Goal: Navigation & Orientation: Find specific page/section

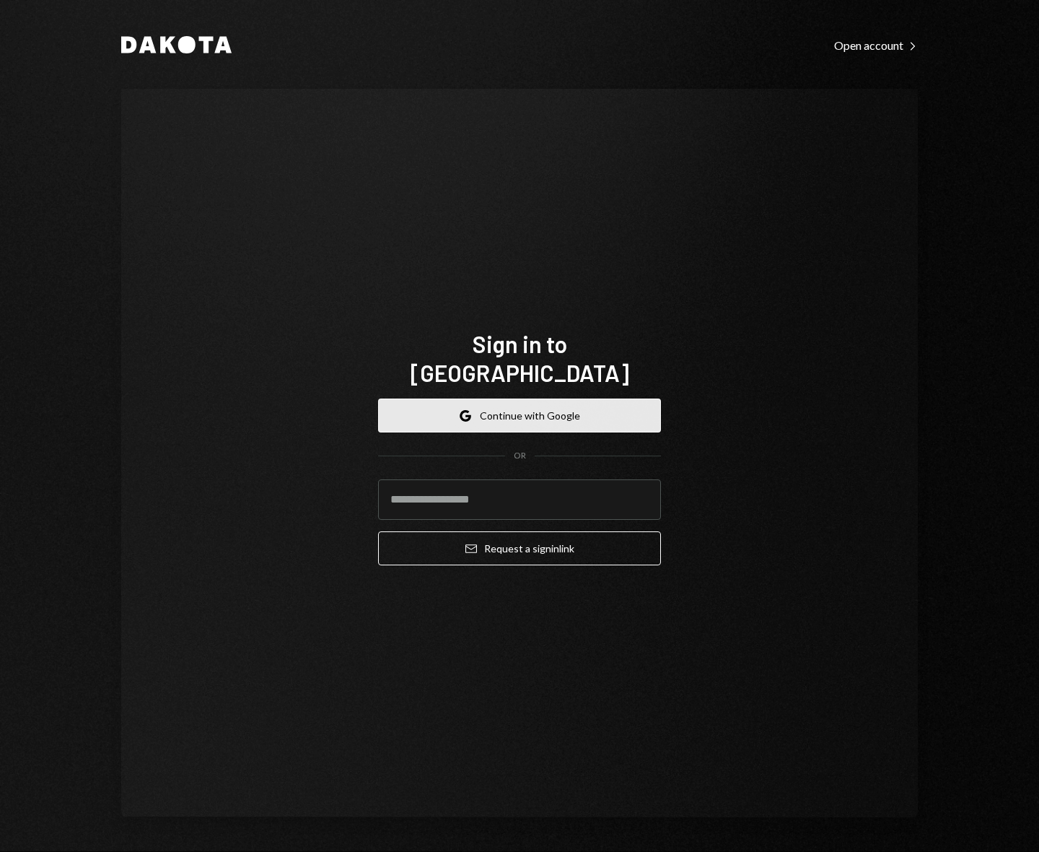
click at [488, 404] on button "Google Continue with Google" at bounding box center [519, 415] width 283 height 34
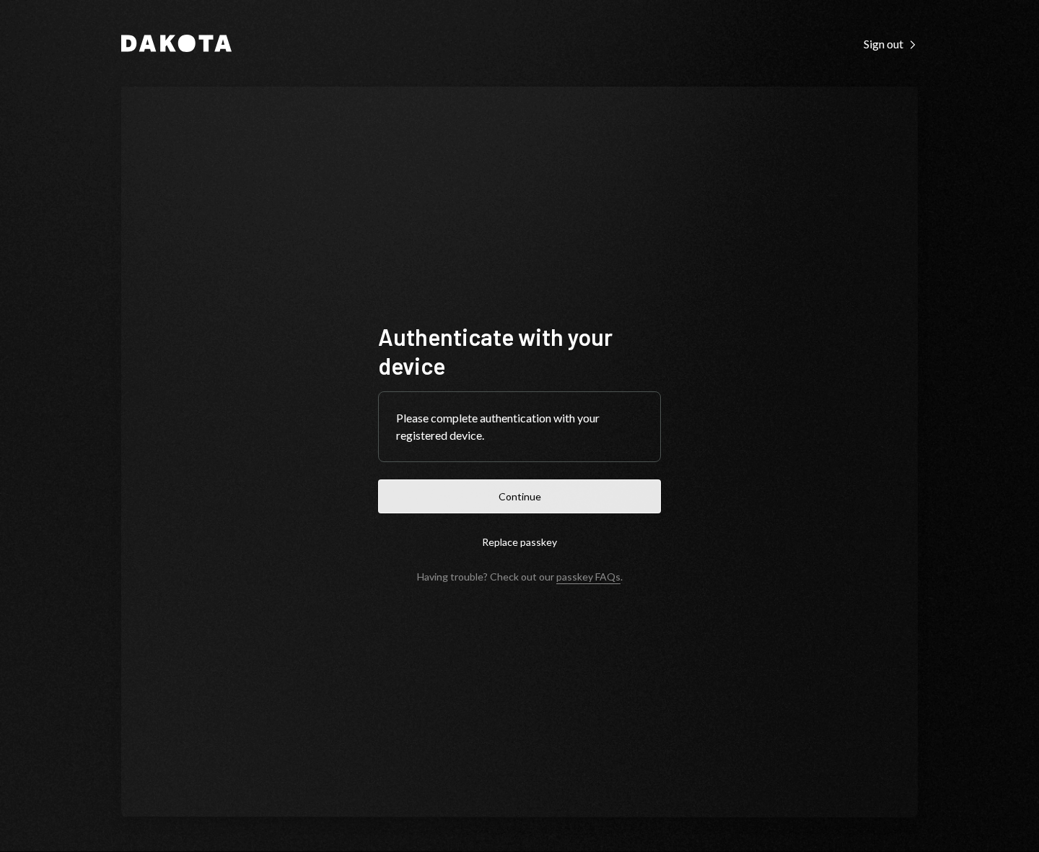
click at [499, 486] on button "Continue" at bounding box center [519, 496] width 283 height 34
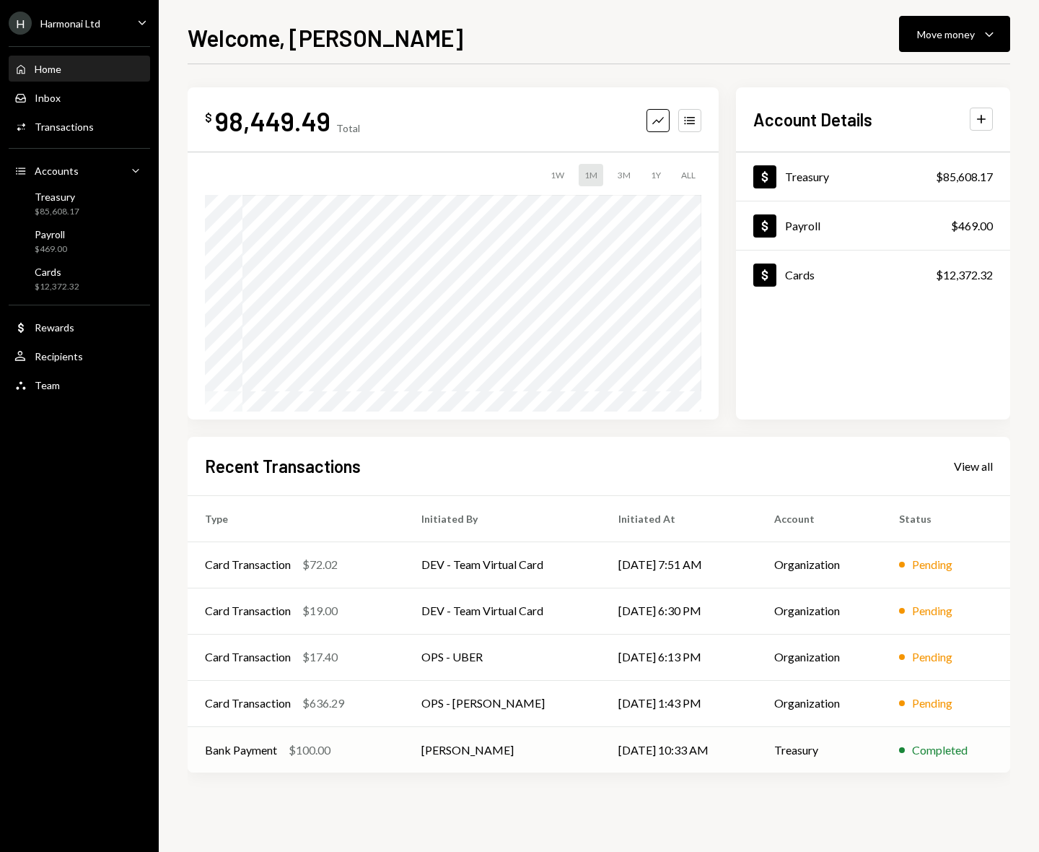
click at [562, 749] on td "[PERSON_NAME]" at bounding box center [502, 749] width 197 height 46
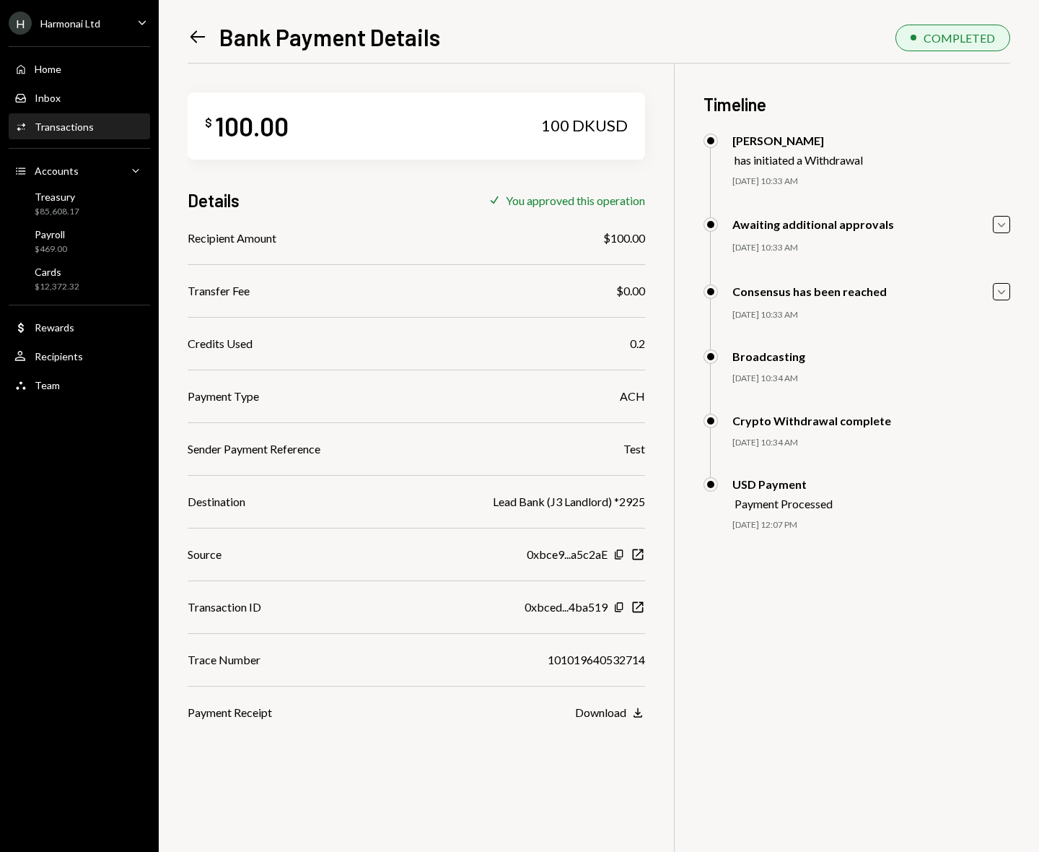
click at [186, 35] on div "Left Arrow Bank Payment Details COMPLETED $ 100.00 100 DKUSD Details Check You …" at bounding box center [599, 426] width 881 height 852
click at [200, 38] on icon at bounding box center [198, 37] width 15 height 12
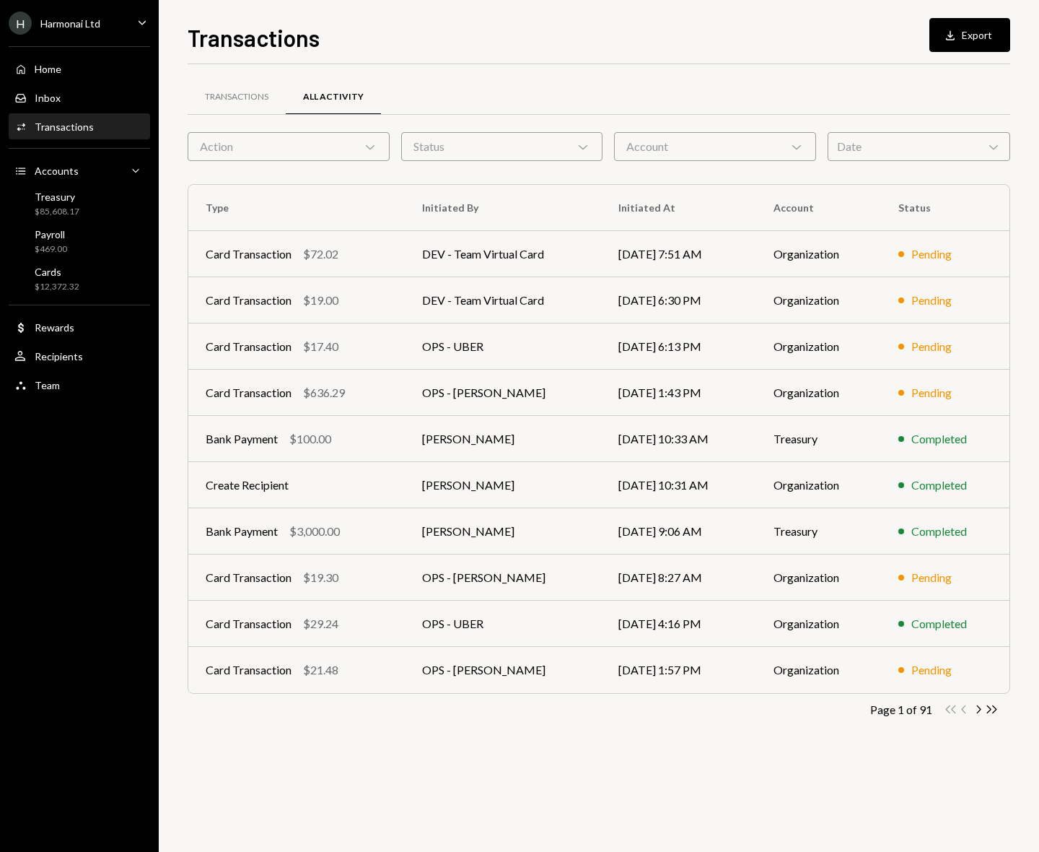
click at [97, 297] on div "Home Home Inbox Inbox Activities Transactions Accounts Accounts Caret Down Trea…" at bounding box center [79, 219] width 159 height 363
click at [88, 276] on div "Cards $12,372.32" at bounding box center [79, 279] width 130 height 27
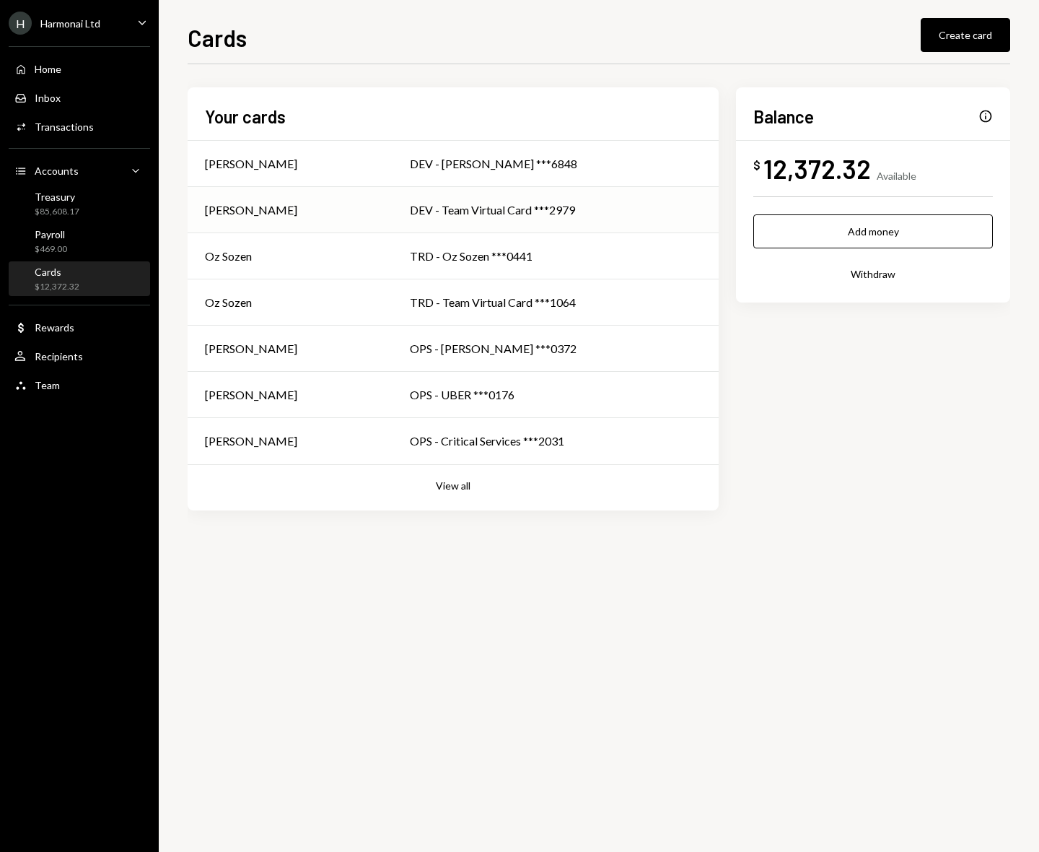
click at [499, 208] on div "DEV - Team Virtual Card ***2979" at bounding box center [556, 209] width 292 height 17
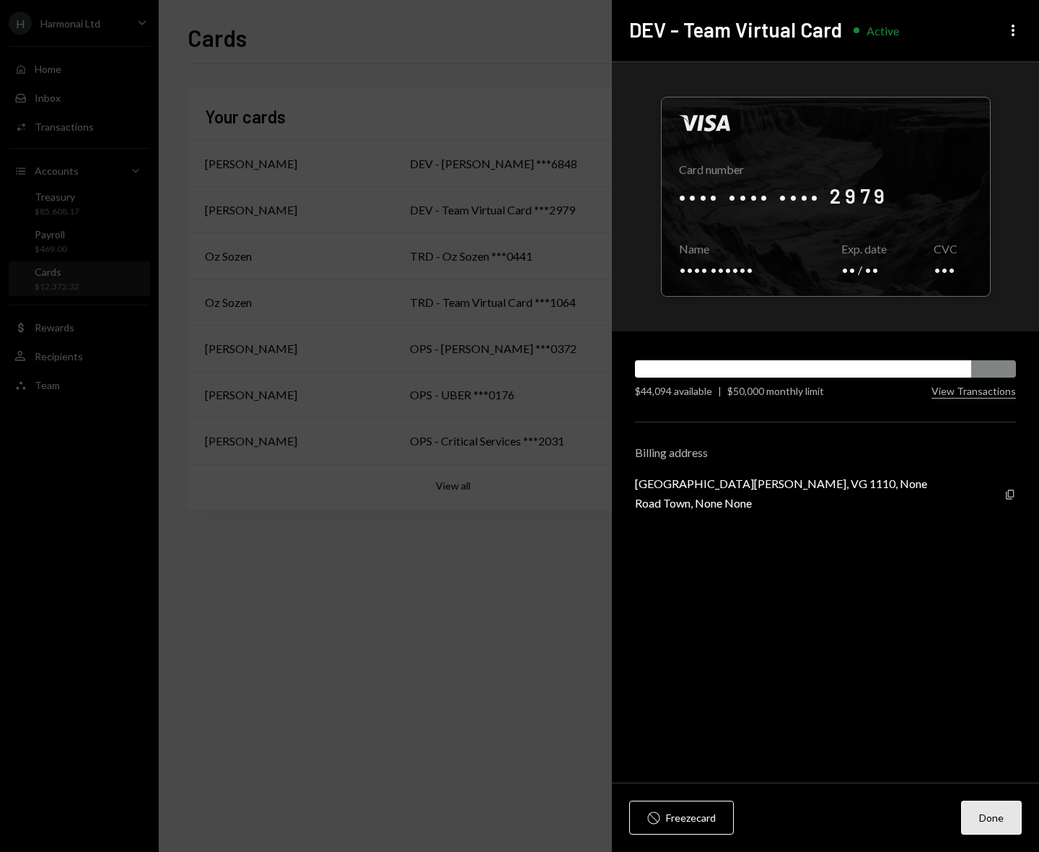
click at [991, 818] on button "Done" at bounding box center [991, 817] width 61 height 34
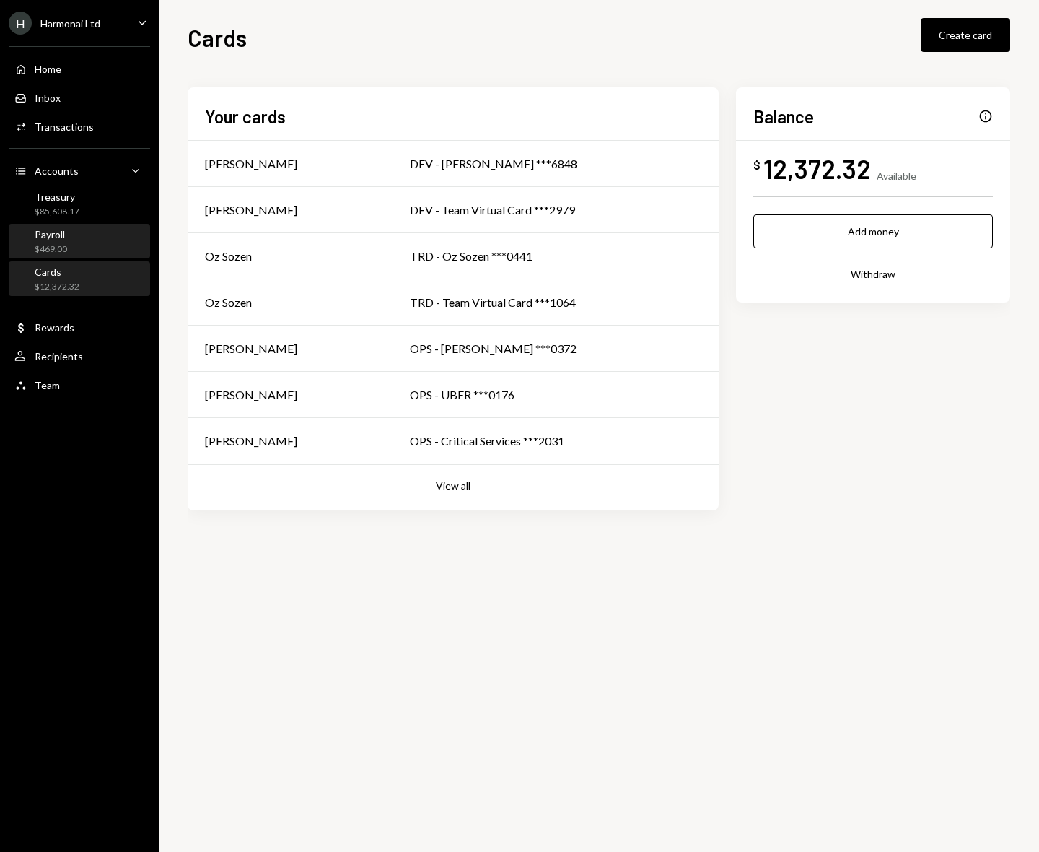
click at [82, 245] on div "Payroll $469.00" at bounding box center [79, 241] width 130 height 27
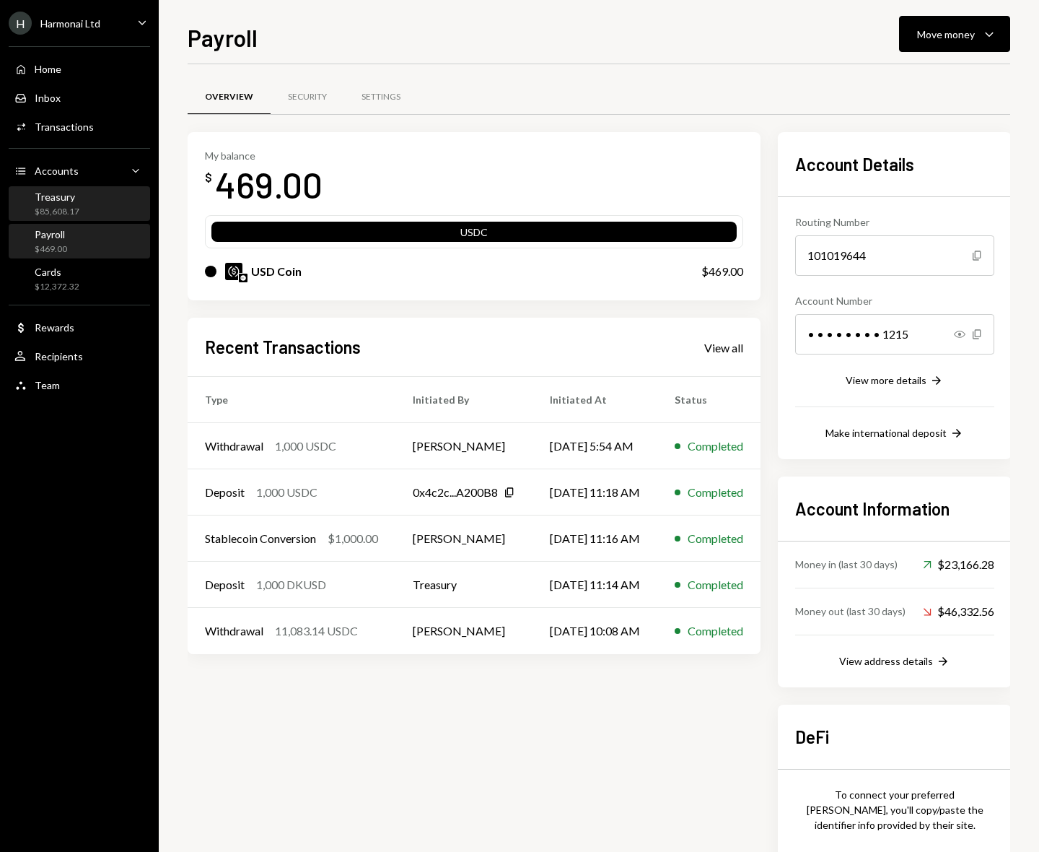
click at [85, 204] on div "Treasury $85,608.17" at bounding box center [79, 204] width 130 height 27
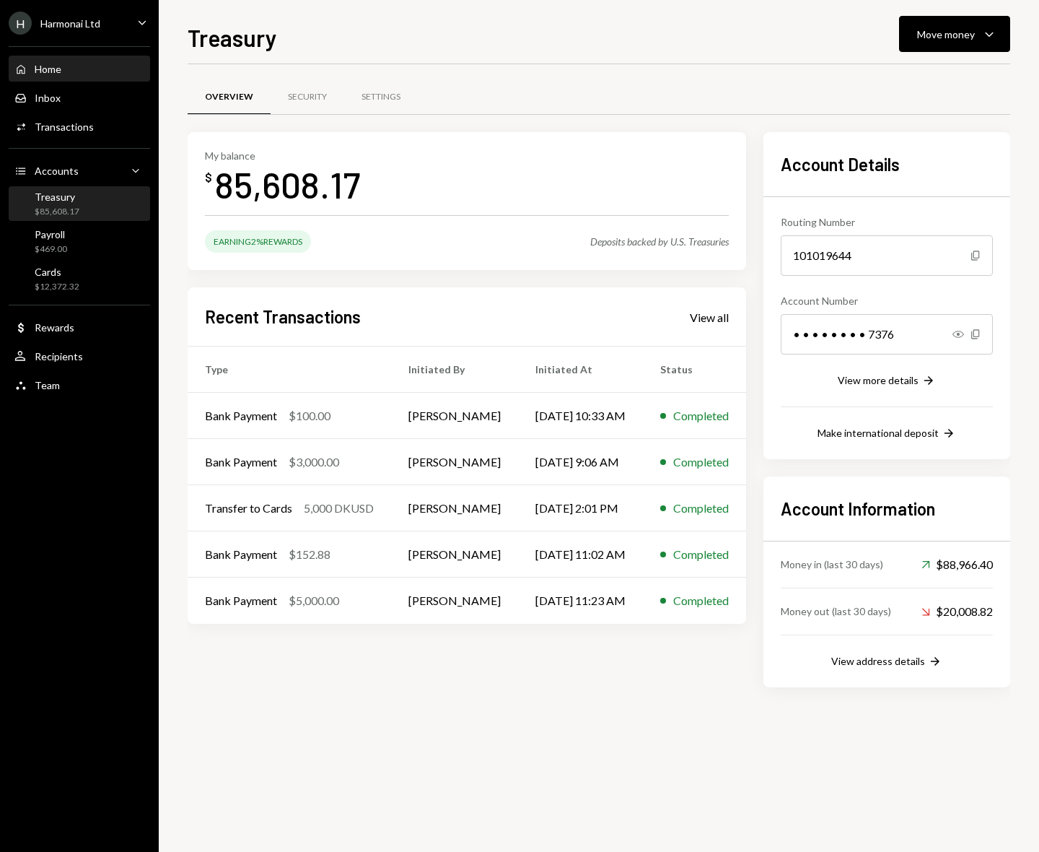
click at [66, 70] on div "Home Home" at bounding box center [79, 69] width 130 height 13
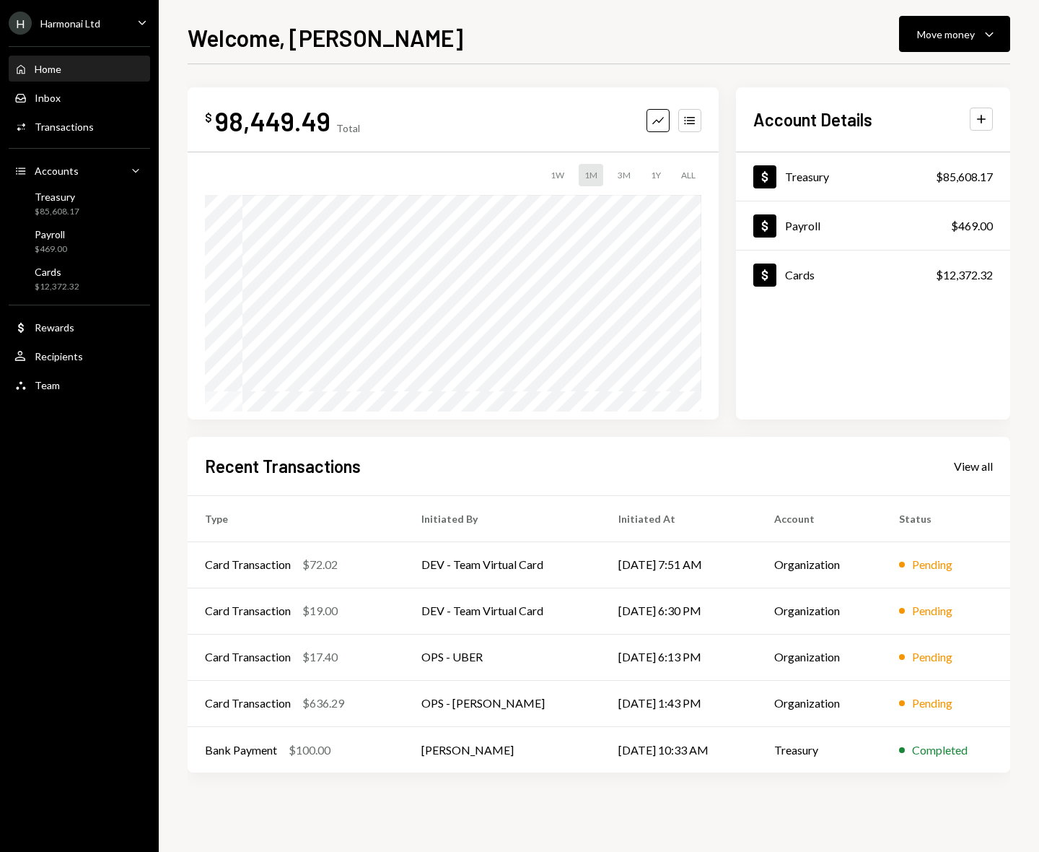
click at [121, 32] on div "H Harmonai Ltd Caret Down" at bounding box center [79, 23] width 159 height 23
